Goal: Find contact information: Find contact information

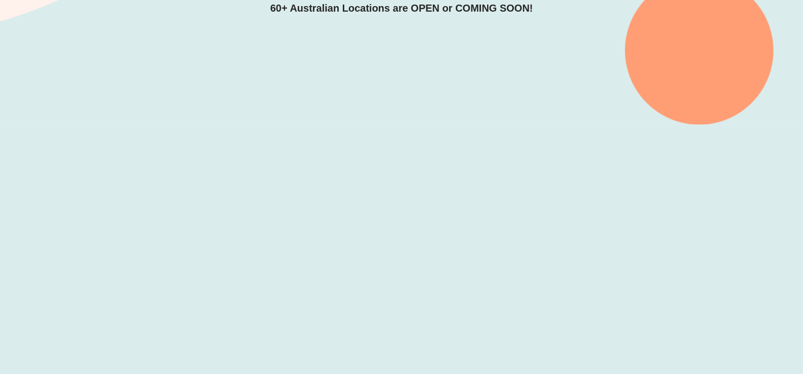
scroll to position [355, 0]
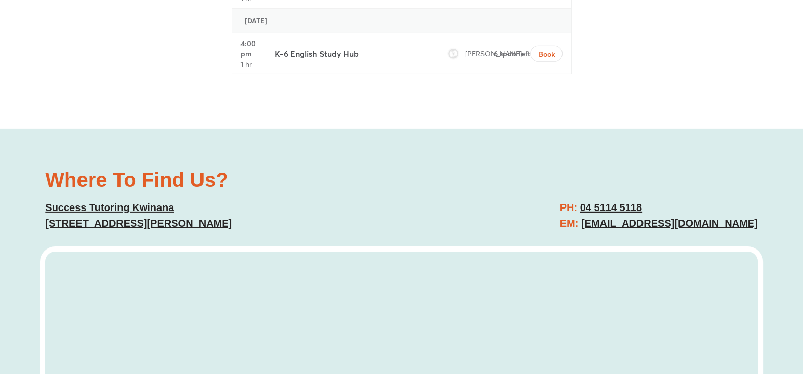
scroll to position [4103, 0]
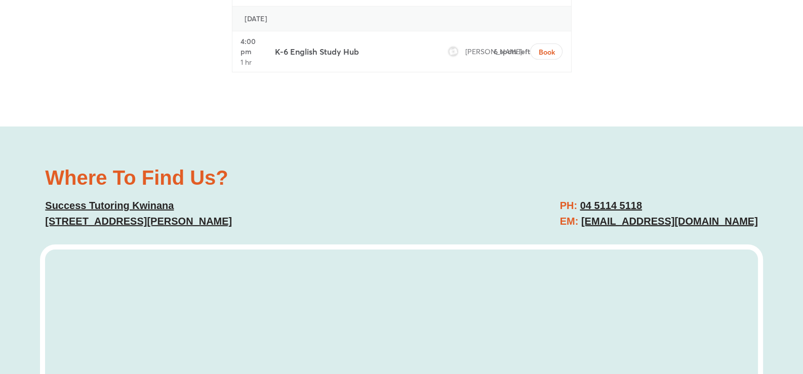
click at [717, 216] on u "[EMAIL_ADDRESS][DOMAIN_NAME]" at bounding box center [670, 221] width 177 height 11
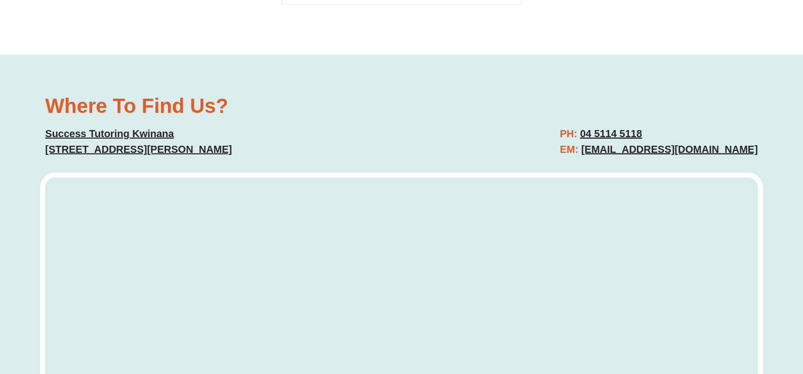
scroll to position [4023, 0]
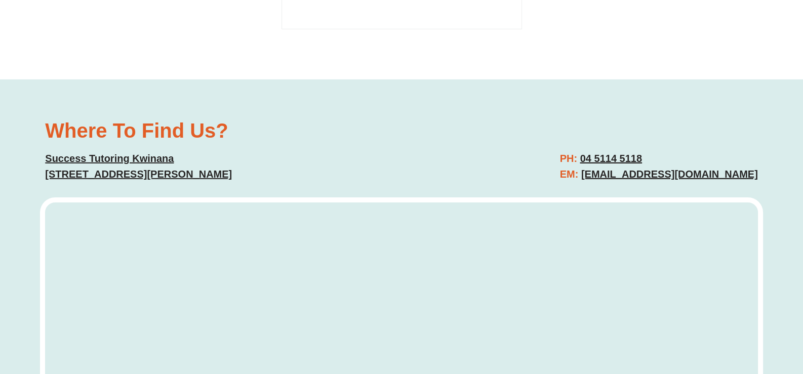
drag, startPoint x: 759, startPoint y: 116, endPoint x: 591, endPoint y: 112, distance: 167.7
click at [591, 146] on div "PH: [PHONE_NUMBER] EM: [EMAIL_ADDRESS][DOMAIN_NAME]" at bounding box center [585, 167] width 357 height 42
copy u "[EMAIL_ADDRESS][DOMAIN_NAME]"
click at [661, 151] on h2 "PH: [PHONE_NUMBER] EM: [EMAIL_ADDRESS][DOMAIN_NAME]" at bounding box center [659, 166] width 198 height 31
drag, startPoint x: 659, startPoint y: 93, endPoint x: 593, endPoint y: 91, distance: 66.4
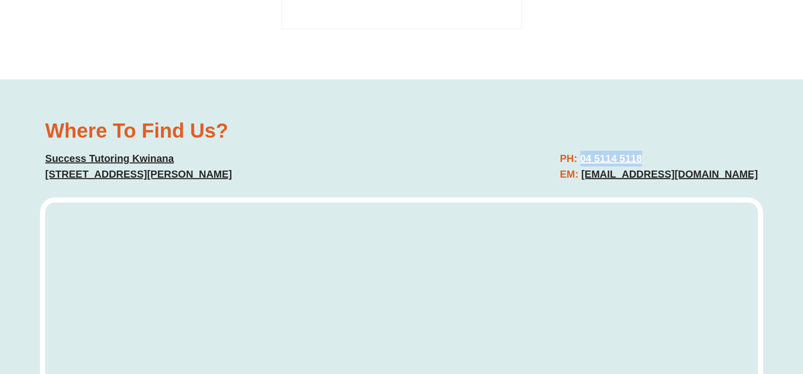
click at [593, 151] on h2 "PH: [PHONE_NUMBER] EM: [EMAIL_ADDRESS][DOMAIN_NAME]" at bounding box center [659, 166] width 198 height 31
copy u "04 5114 5118"
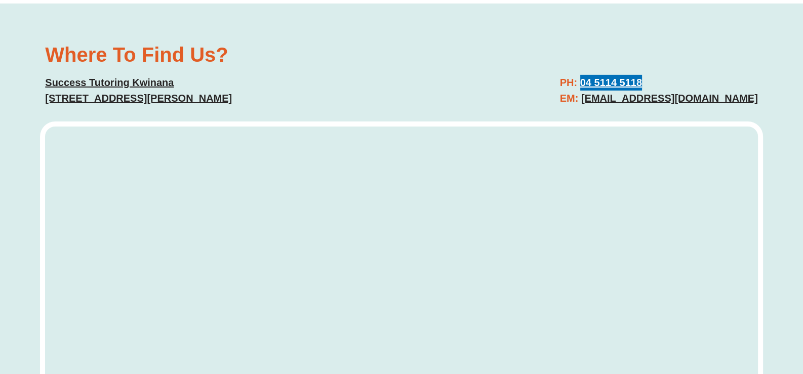
scroll to position [4124, 0]
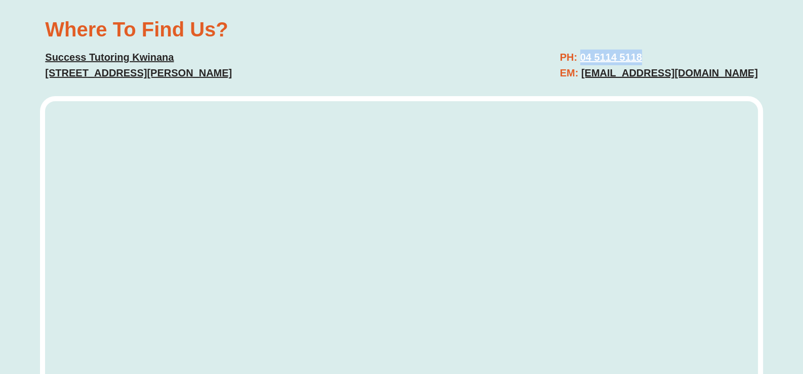
drag, startPoint x: 760, startPoint y: 11, endPoint x: 592, endPoint y: 13, distance: 168.2
click at [592, 45] on div "PH: [PHONE_NUMBER] EM: [EMAIL_ADDRESS][DOMAIN_NAME]" at bounding box center [585, 66] width 357 height 42
copy u "[EMAIL_ADDRESS][DOMAIN_NAME]"
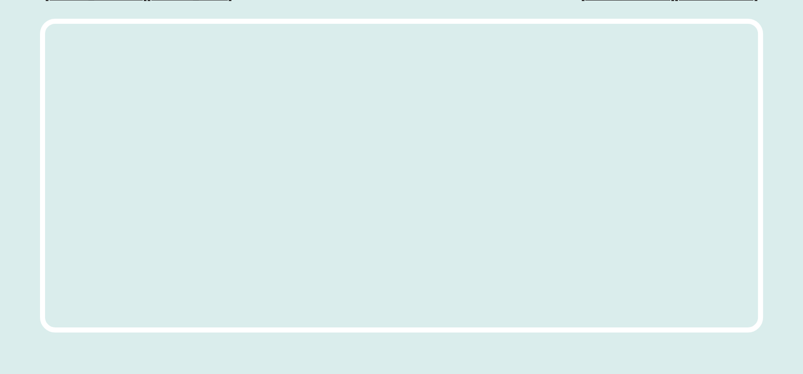
scroll to position [4226, 0]
